Goal: Task Accomplishment & Management: Use online tool/utility

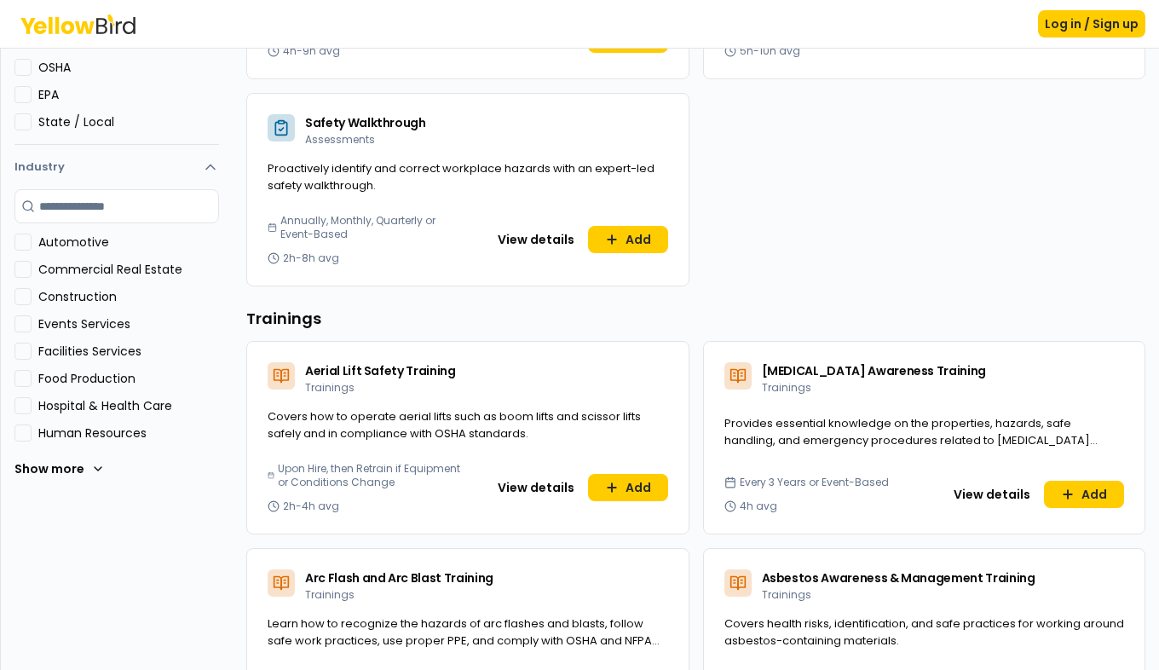
scroll to position [511, 0]
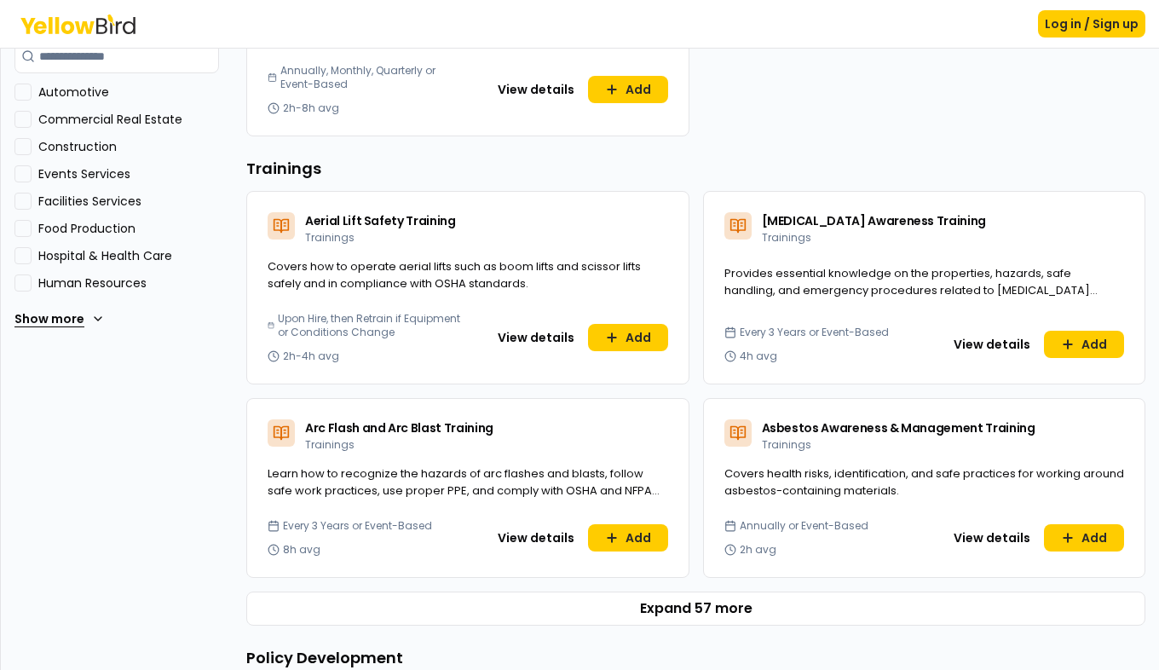
click at [99, 320] on icon at bounding box center [98, 319] width 14 height 14
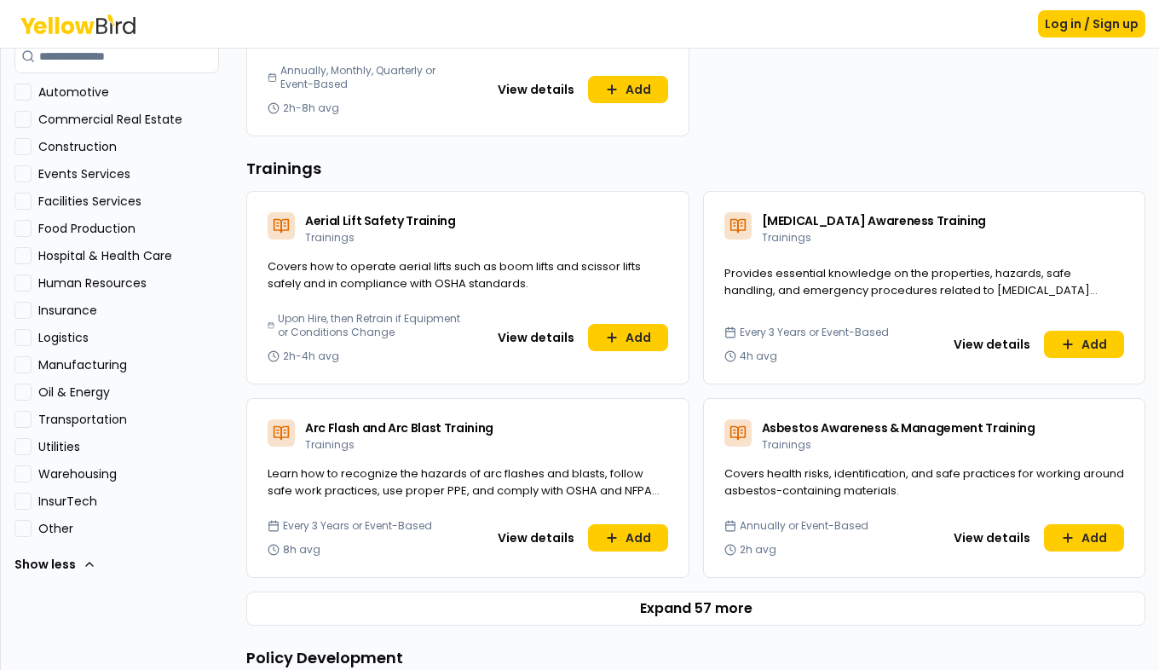
click at [78, 146] on label "Construction" at bounding box center [128, 146] width 181 height 17
click at [32, 146] on button "Construction" at bounding box center [22, 146] width 17 height 17
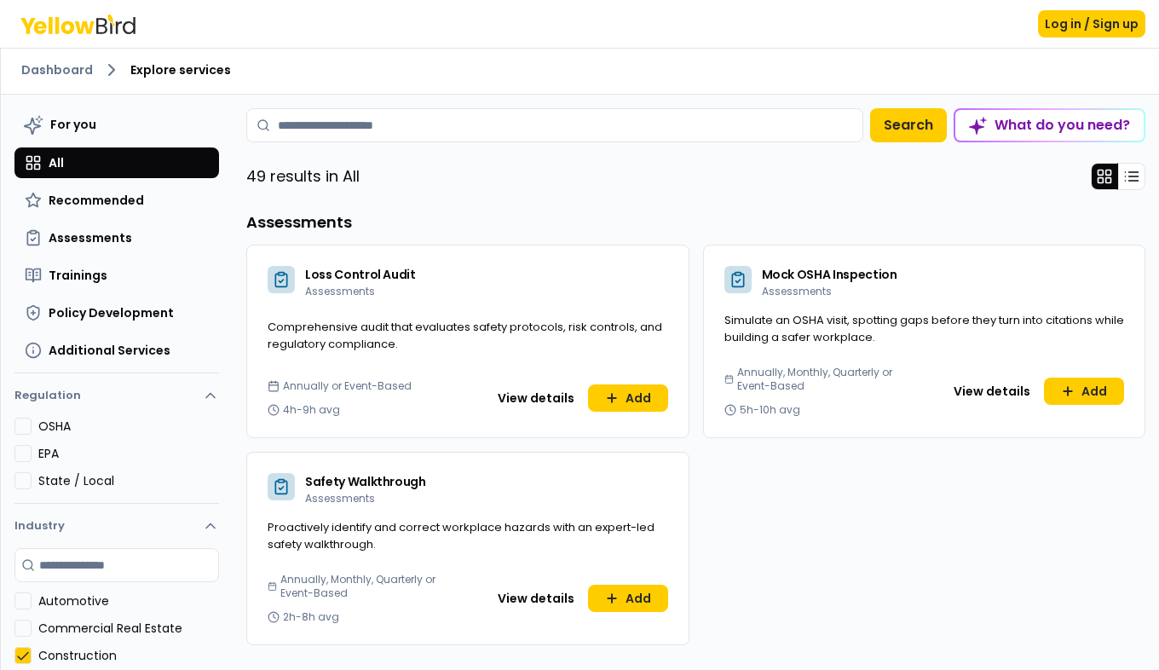
scroll to position [0, 0]
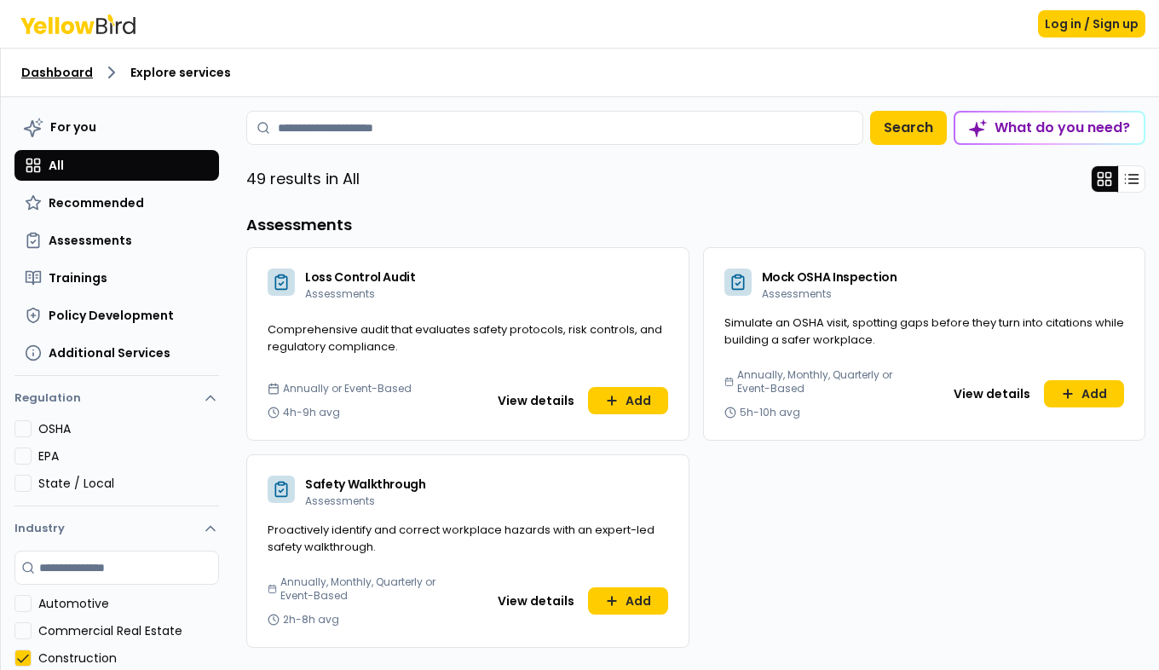
click at [79, 73] on link "Dashboard" at bounding box center [57, 72] width 72 height 17
click at [1129, 179] on line at bounding box center [1133, 179] width 9 height 0
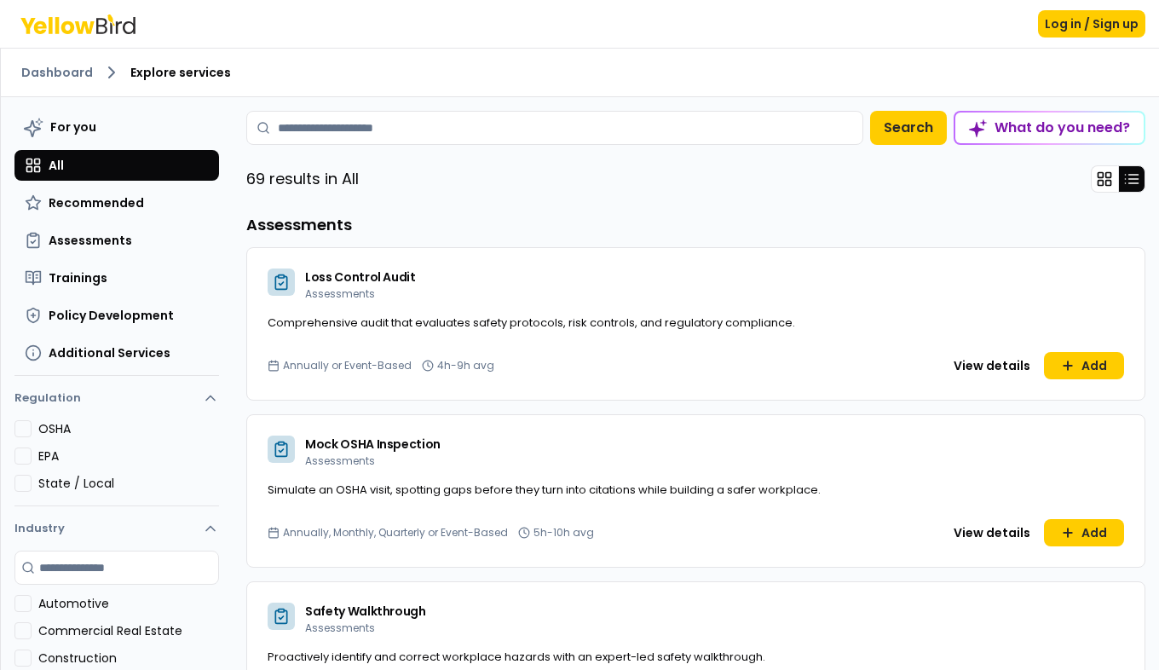
click at [1129, 183] on line at bounding box center [1133, 183] width 9 height 0
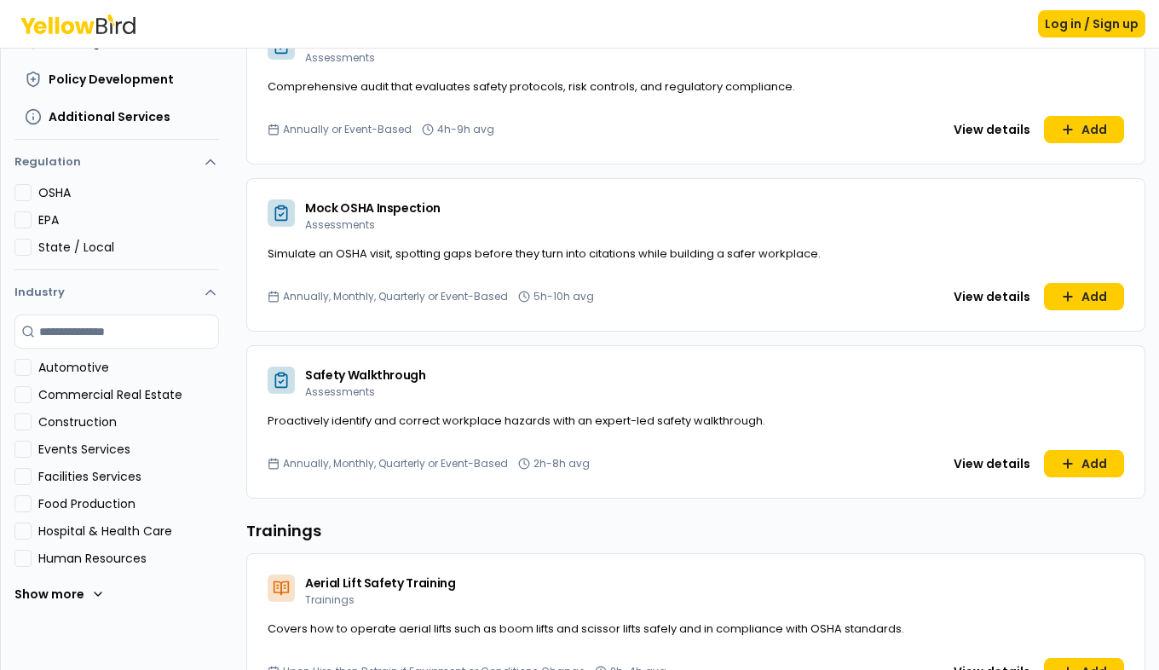
scroll to position [256, 0]
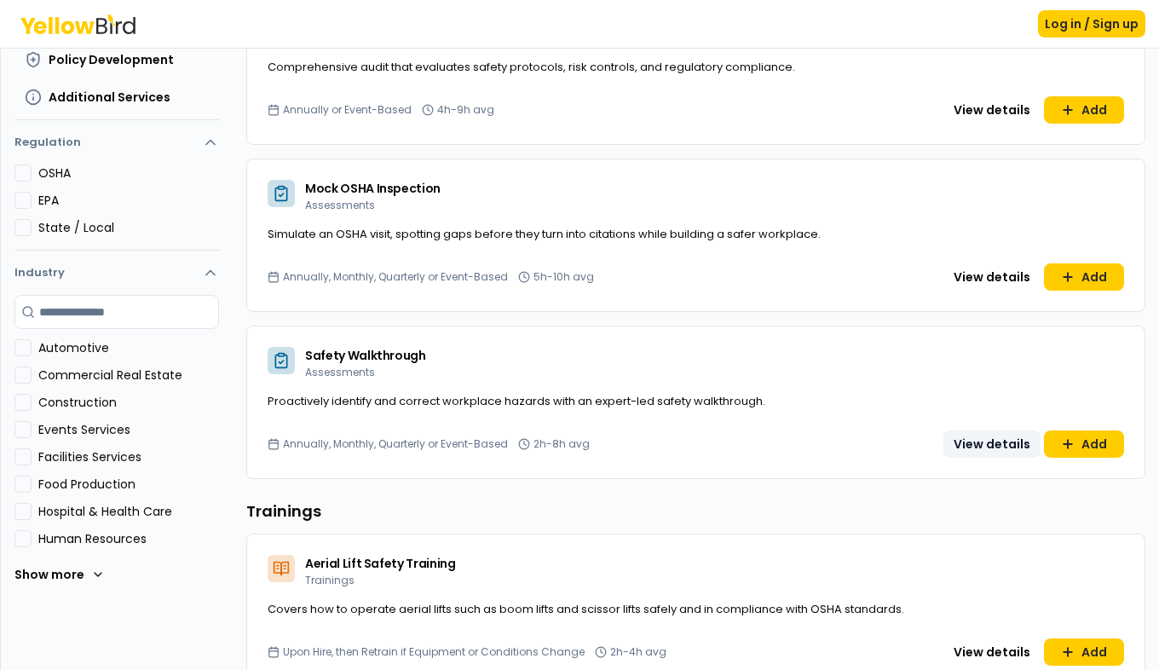
click at [983, 444] on button "View details" at bounding box center [992, 443] width 97 height 27
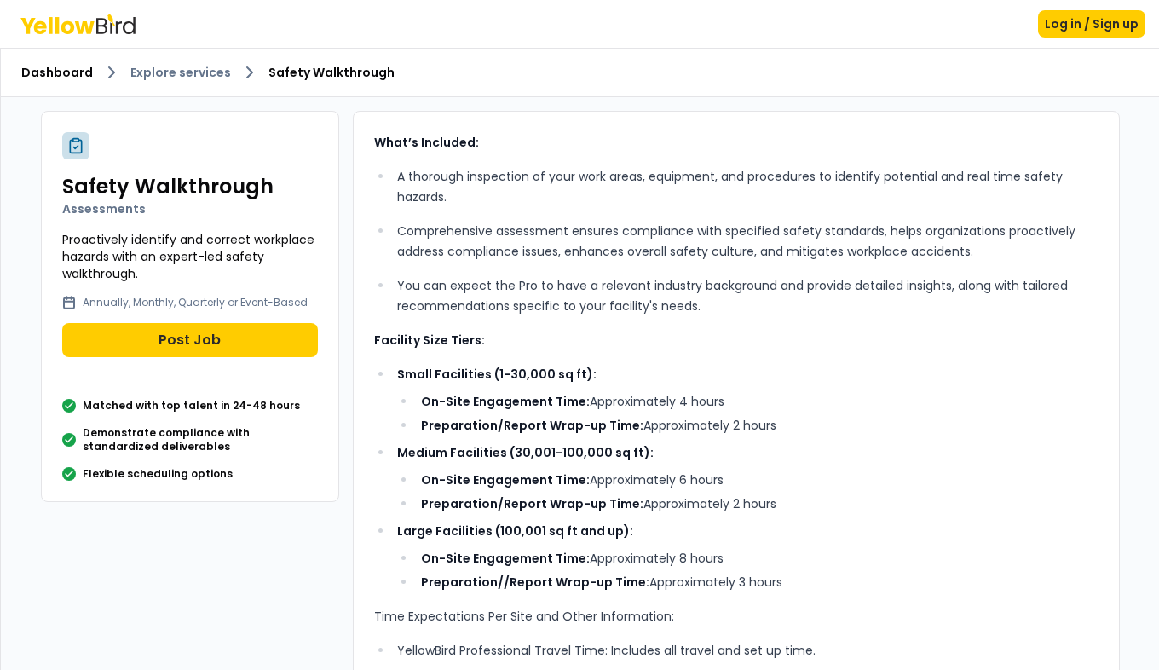
click at [62, 72] on link "Dashboard" at bounding box center [57, 72] width 72 height 17
